Goal: Information Seeking & Learning: Learn about a topic

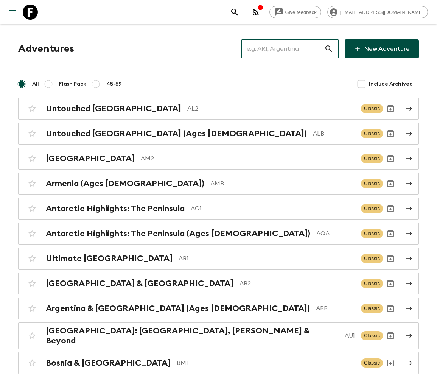
click at [288, 48] on input "text" at bounding box center [282, 48] width 83 height 21
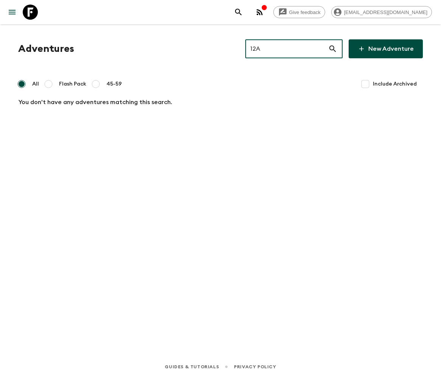
type input "12A"
click at [365, 83] on input "Include Archived" at bounding box center [364, 83] width 15 height 15
checkbox input "true"
click at [298, 48] on input "12A" at bounding box center [286, 48] width 83 height 21
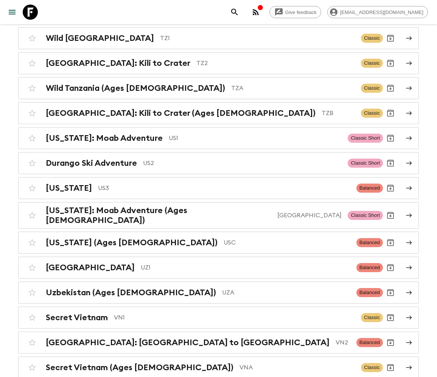
scroll to position [3905, 0]
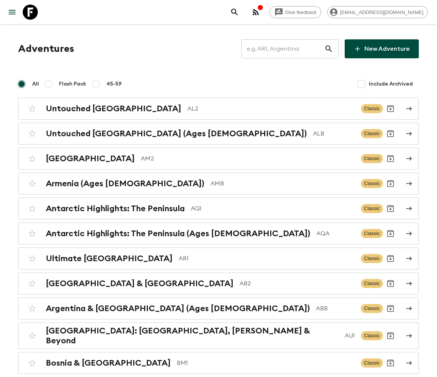
click at [288, 49] on input "text" at bounding box center [282, 48] width 83 height 21
click at [295, 48] on input "text" at bounding box center [282, 48] width 83 height 21
type input "ARC"
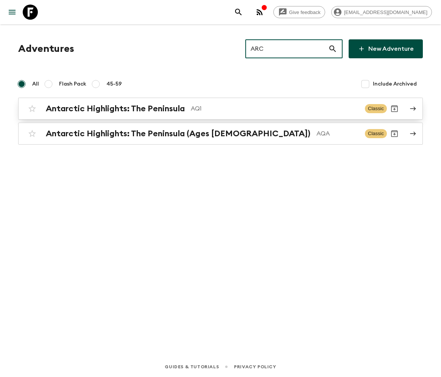
click at [115, 108] on h2 "Antarctic Highlights: The Peninsula" at bounding box center [115, 109] width 139 height 10
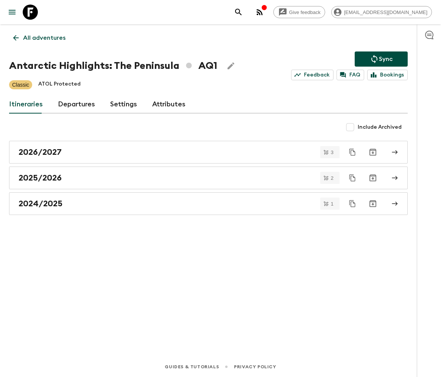
click at [74, 104] on link "Departures" at bounding box center [76, 104] width 37 height 18
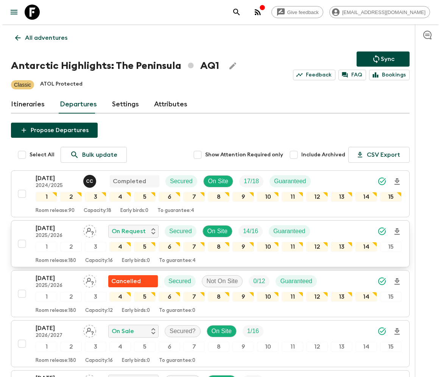
scroll to position [155, 0]
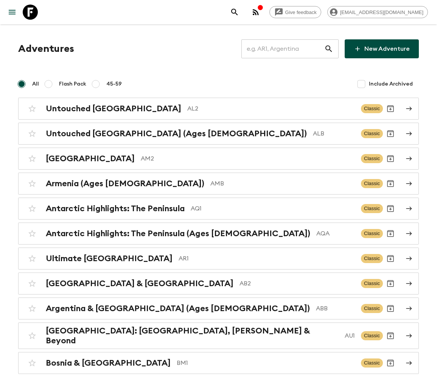
click at [288, 48] on input "text" at bounding box center [282, 48] width 83 height 21
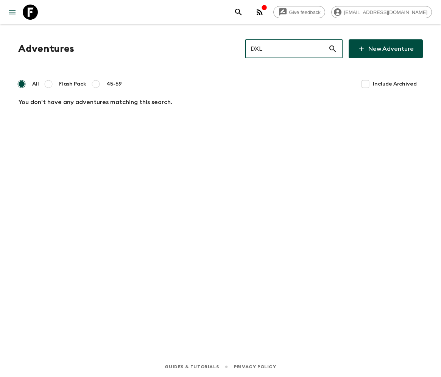
type input "DXL"
click at [367, 83] on input "Include Archived" at bounding box center [364, 83] width 15 height 15
checkbox input "true"
click at [298, 48] on input "DXL" at bounding box center [286, 48] width 83 height 21
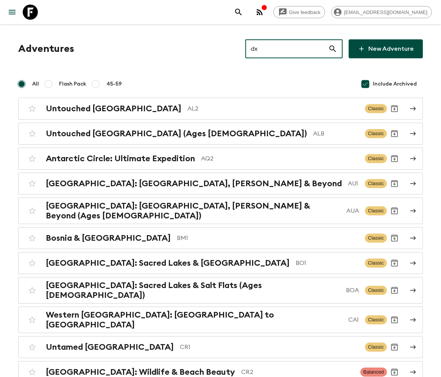
type input "dxl"
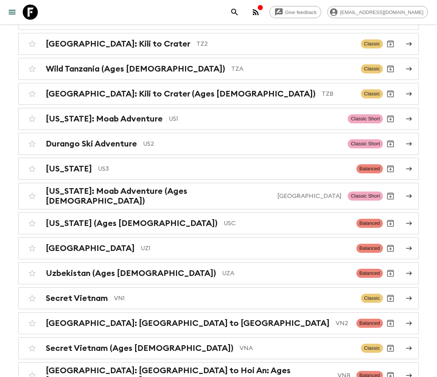
scroll to position [3905, 0]
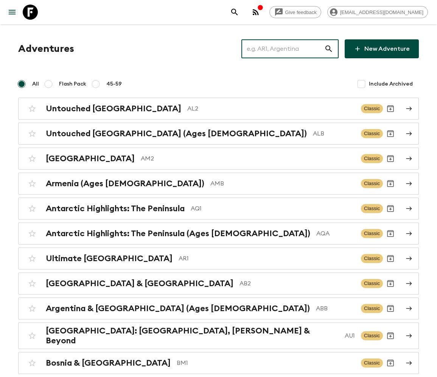
click at [288, 48] on input "text" at bounding box center [282, 48] width 83 height 21
type input "EGY"
